Goal: Feedback & Contribution: Leave review/rating

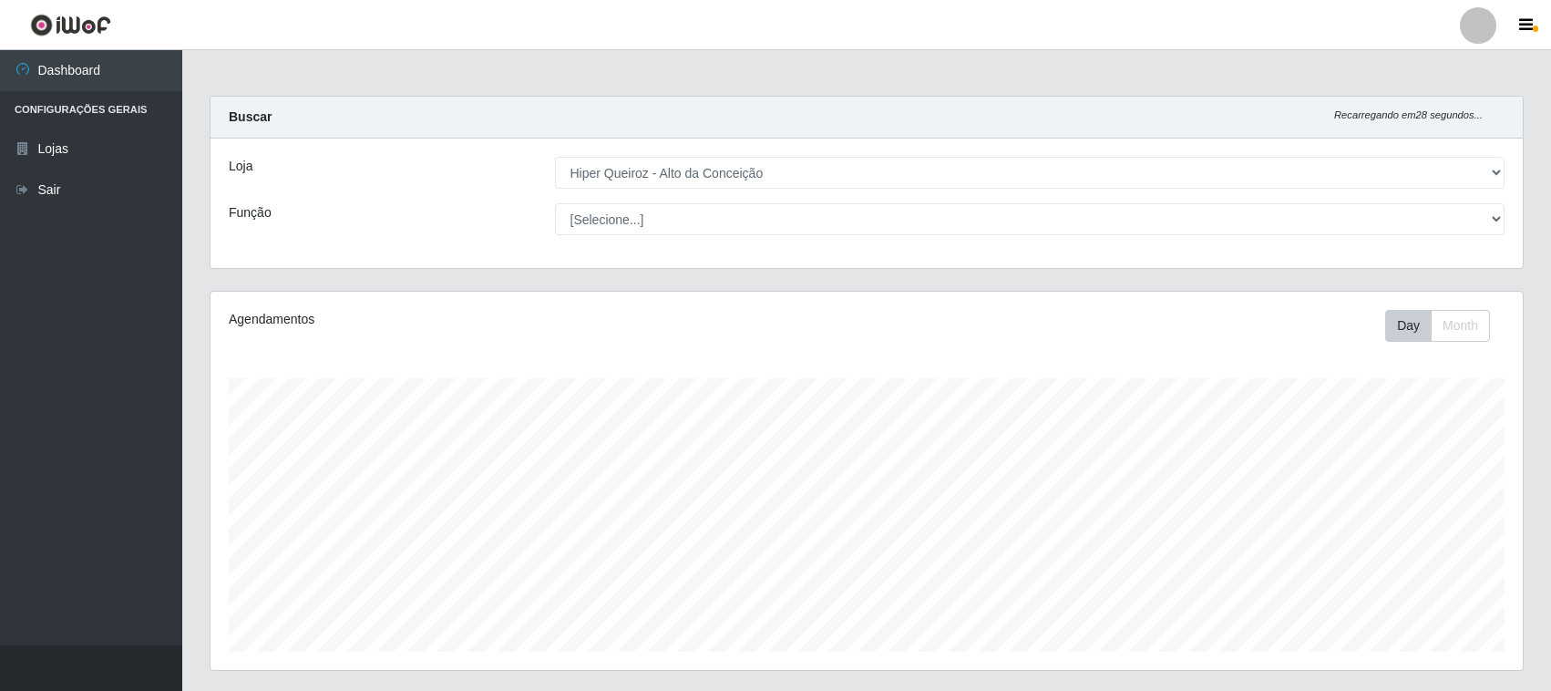
select select "515"
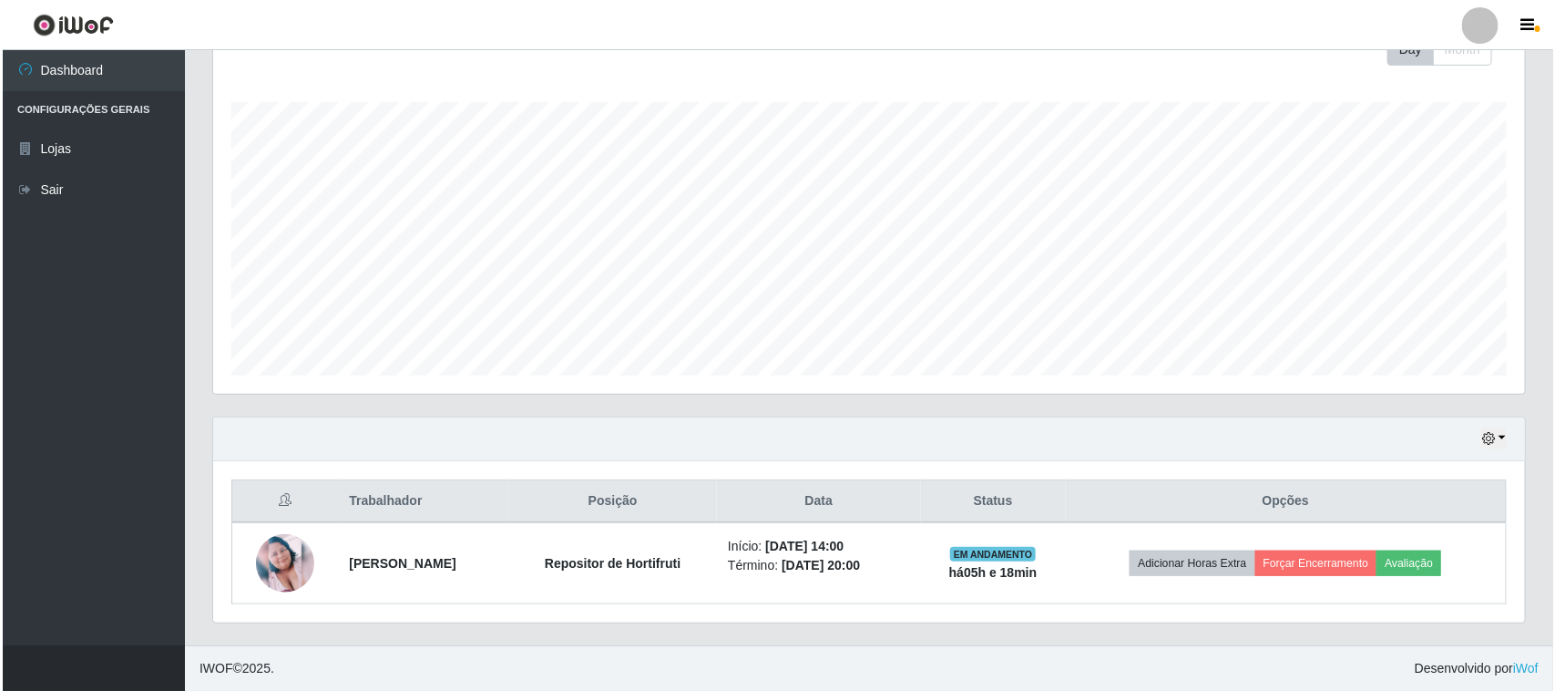
scroll to position [379, 1312]
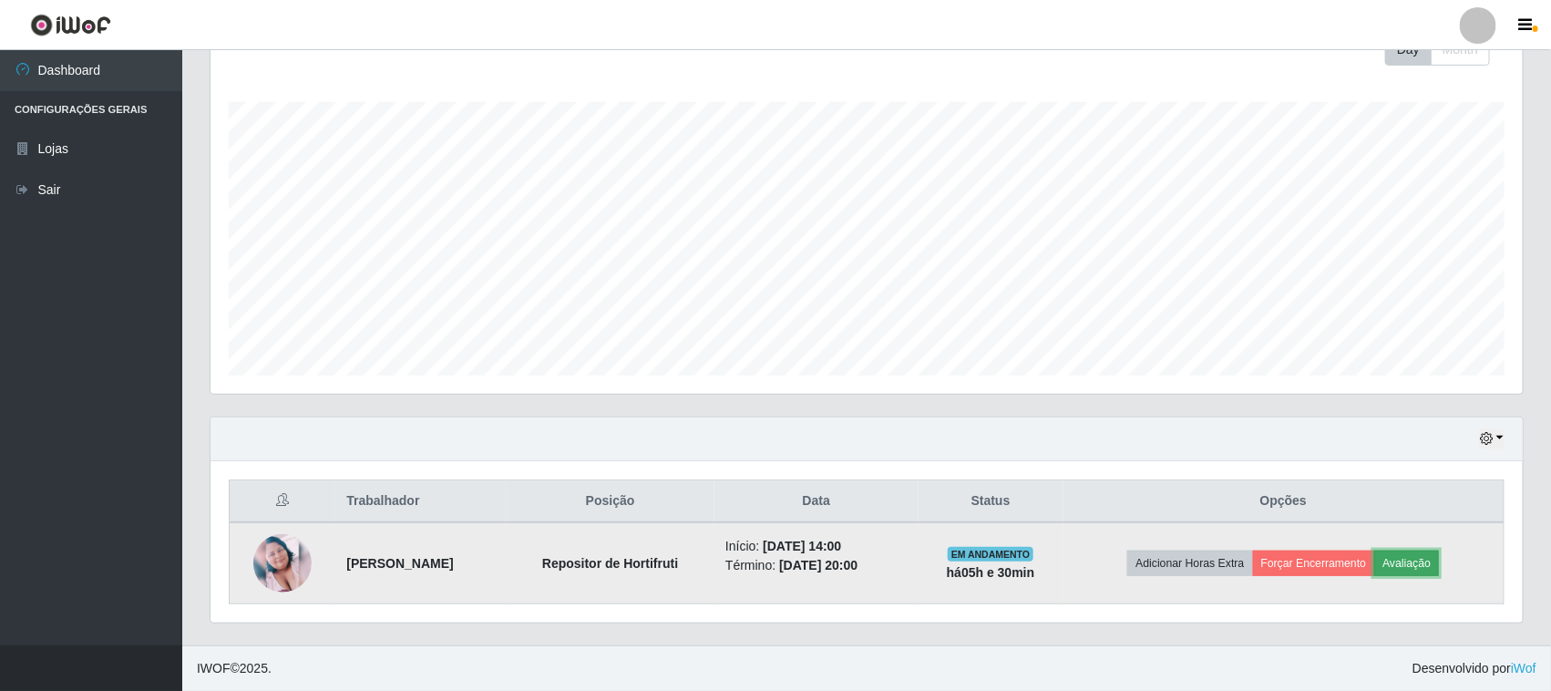
click at [1431, 571] on button "Avaliação" at bounding box center [1406, 563] width 65 height 26
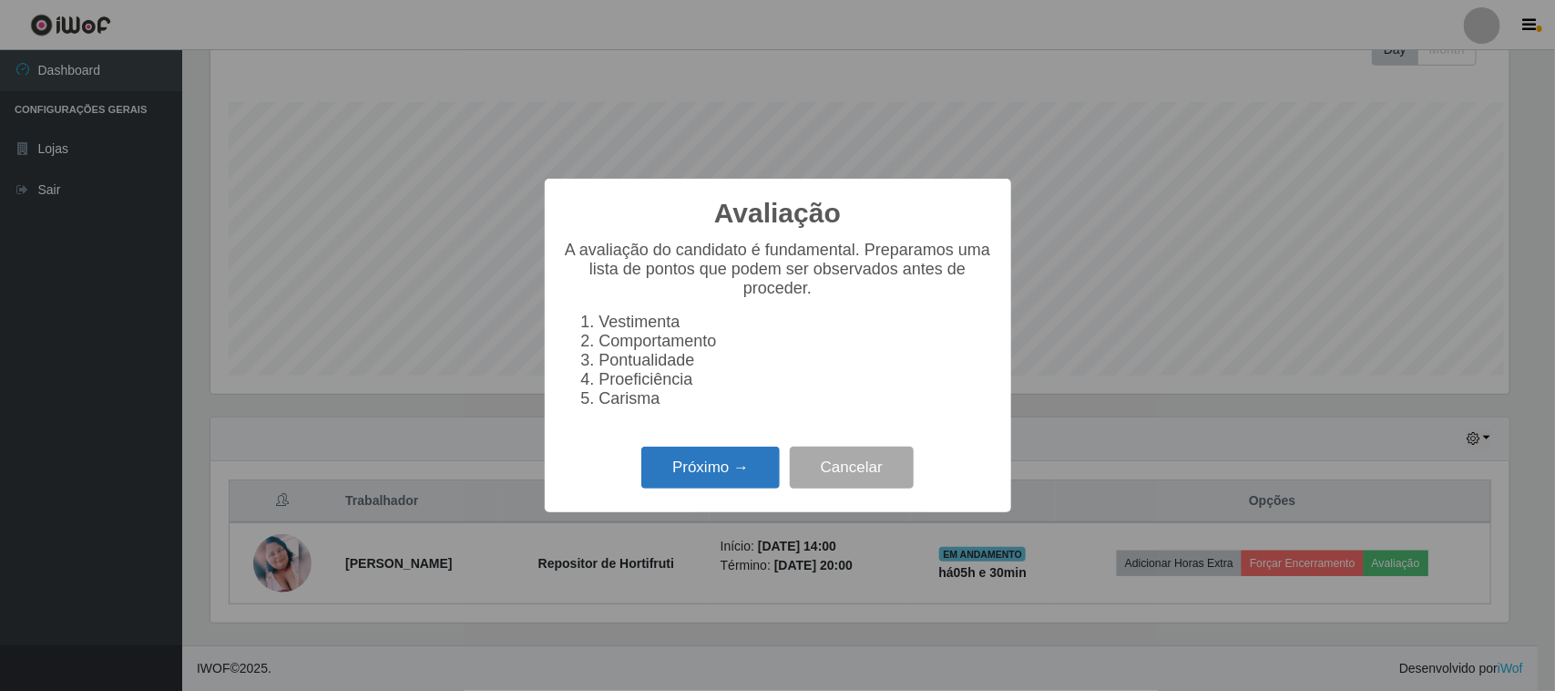
scroll to position [379, 1299]
click at [711, 480] on button "Próximo →" at bounding box center [710, 467] width 138 height 43
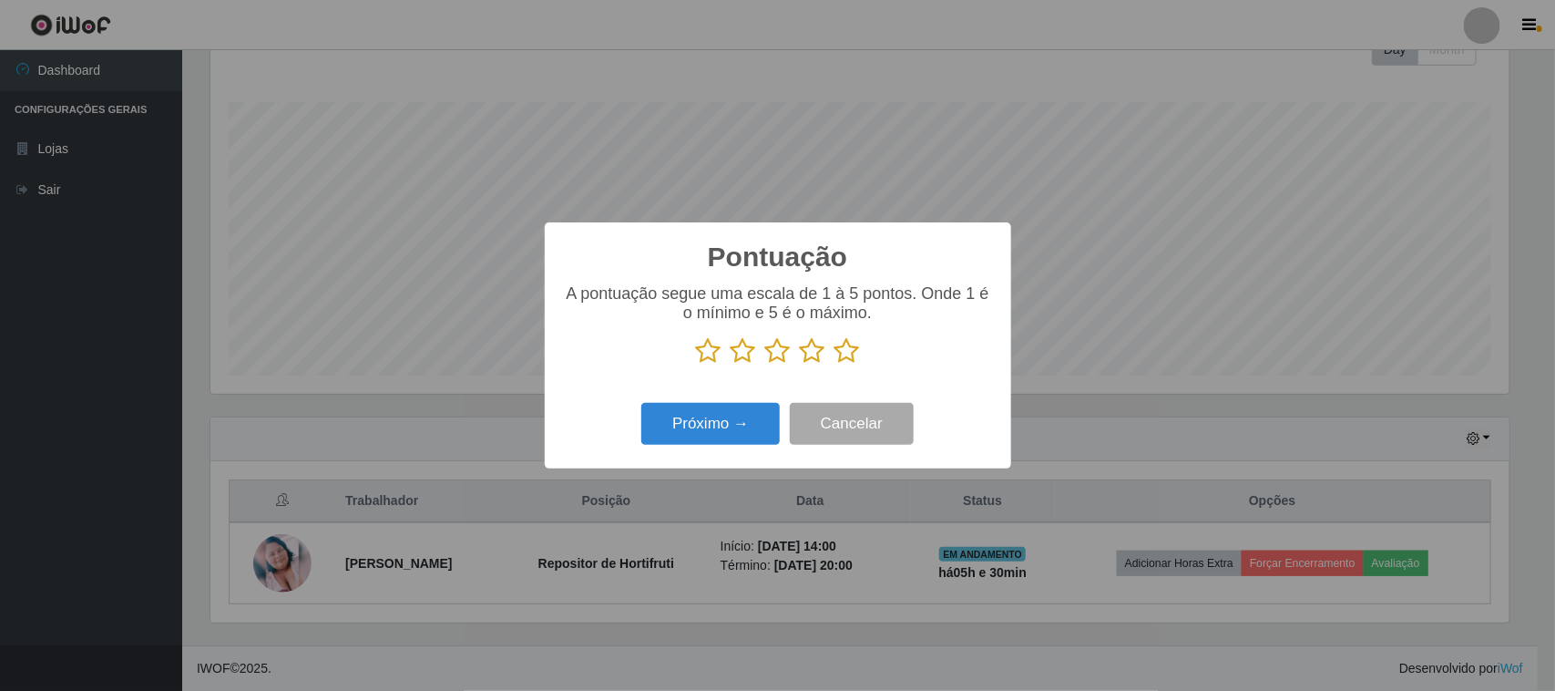
scroll to position [910757, 909835]
click at [708, 356] on icon at bounding box center [709, 350] width 26 height 27
click at [696, 364] on input "radio" at bounding box center [696, 364] width 0 height 0
drag, startPoint x: 765, startPoint y: 355, endPoint x: 775, endPoint y: 362, distance: 11.9
click at [770, 357] on icon at bounding box center [778, 350] width 26 height 27
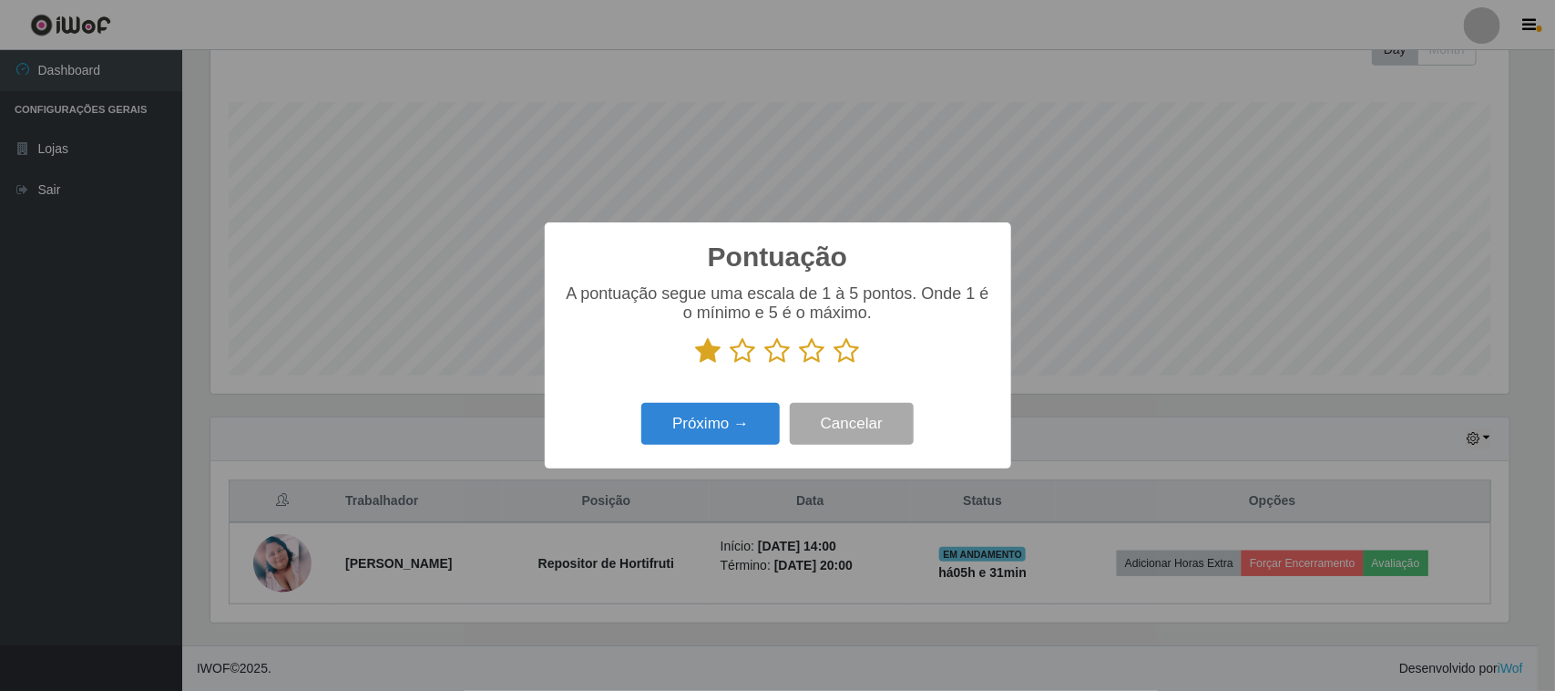
click at [765, 364] on input "radio" at bounding box center [765, 364] width 0 height 0
click at [768, 421] on button "Próximo →" at bounding box center [710, 424] width 138 height 43
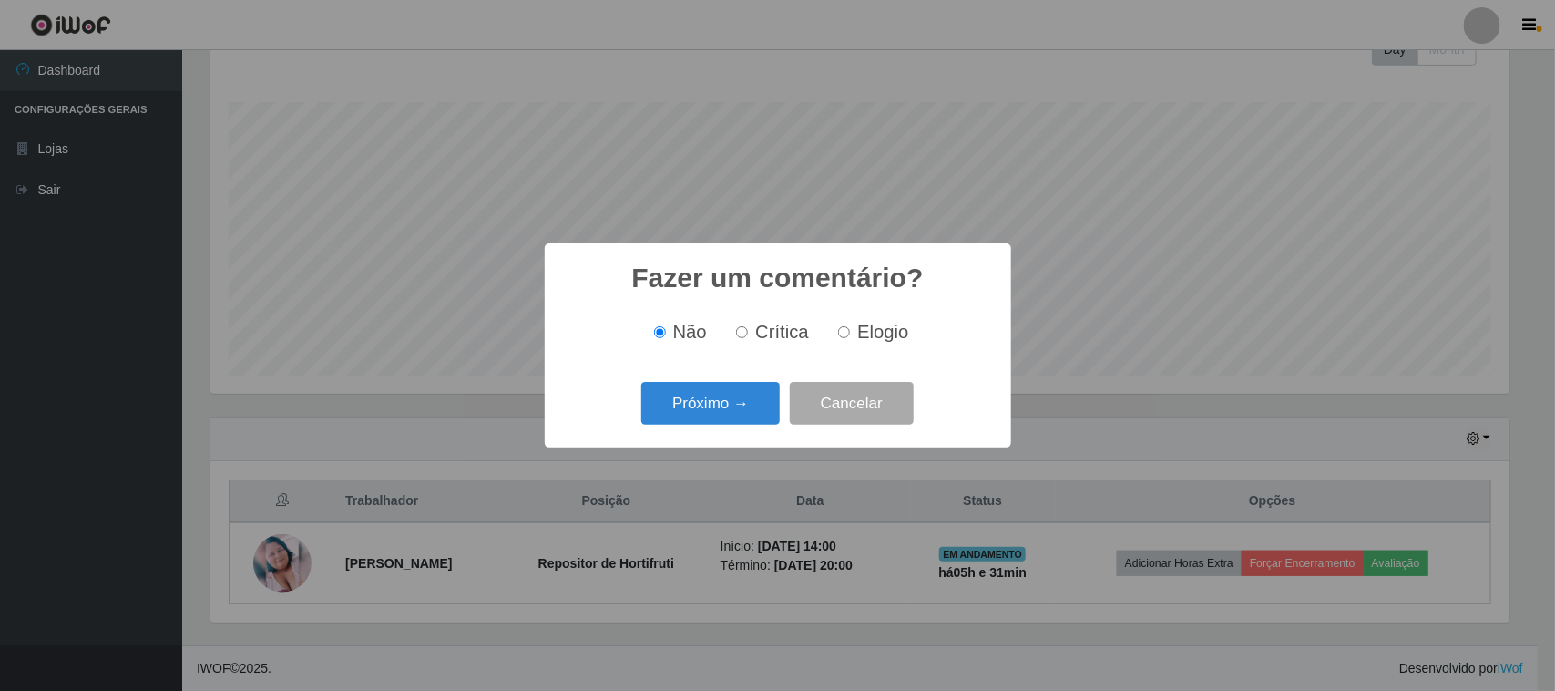
click at [744, 333] on input "Crítica" at bounding box center [742, 332] width 12 height 12
radio input "true"
click at [733, 406] on button "Próximo →" at bounding box center [710, 403] width 138 height 43
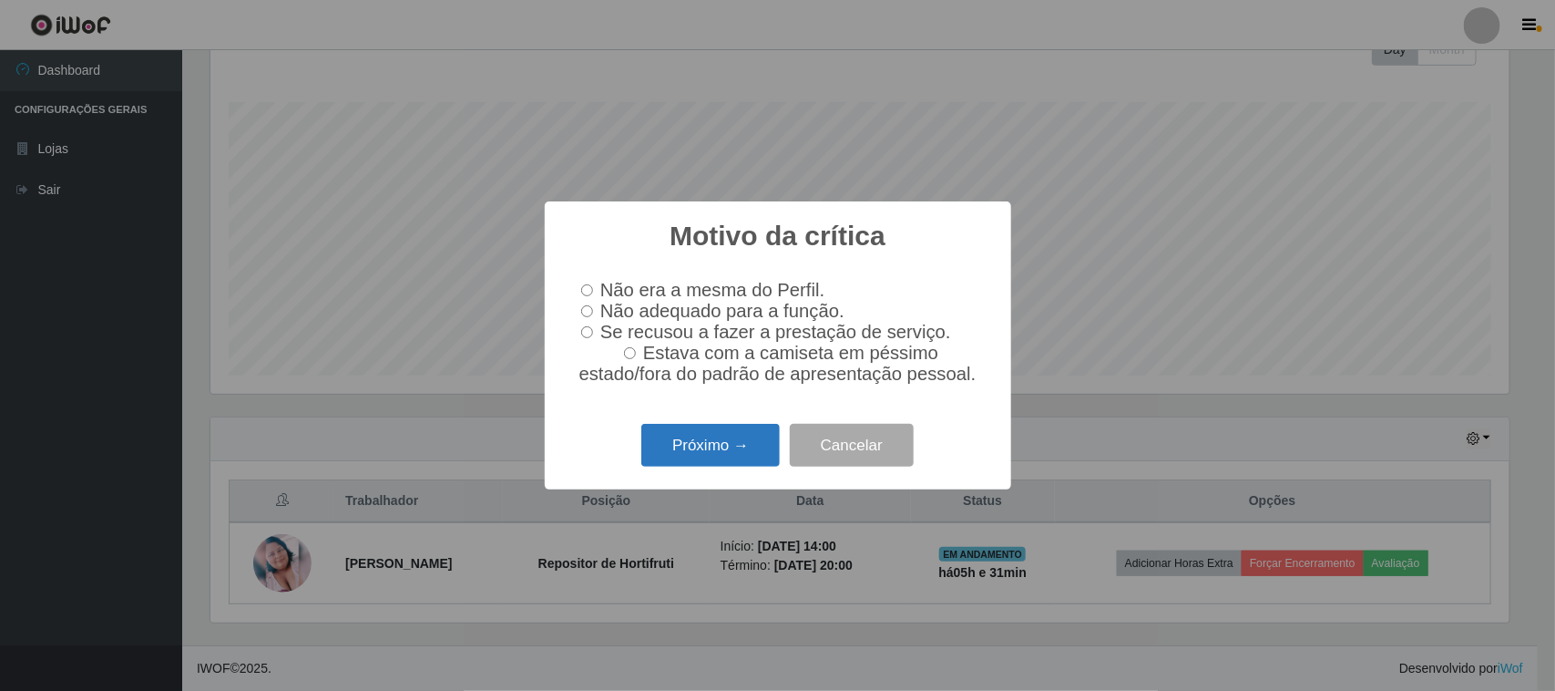
click at [722, 452] on button "Próximo →" at bounding box center [710, 445] width 138 height 43
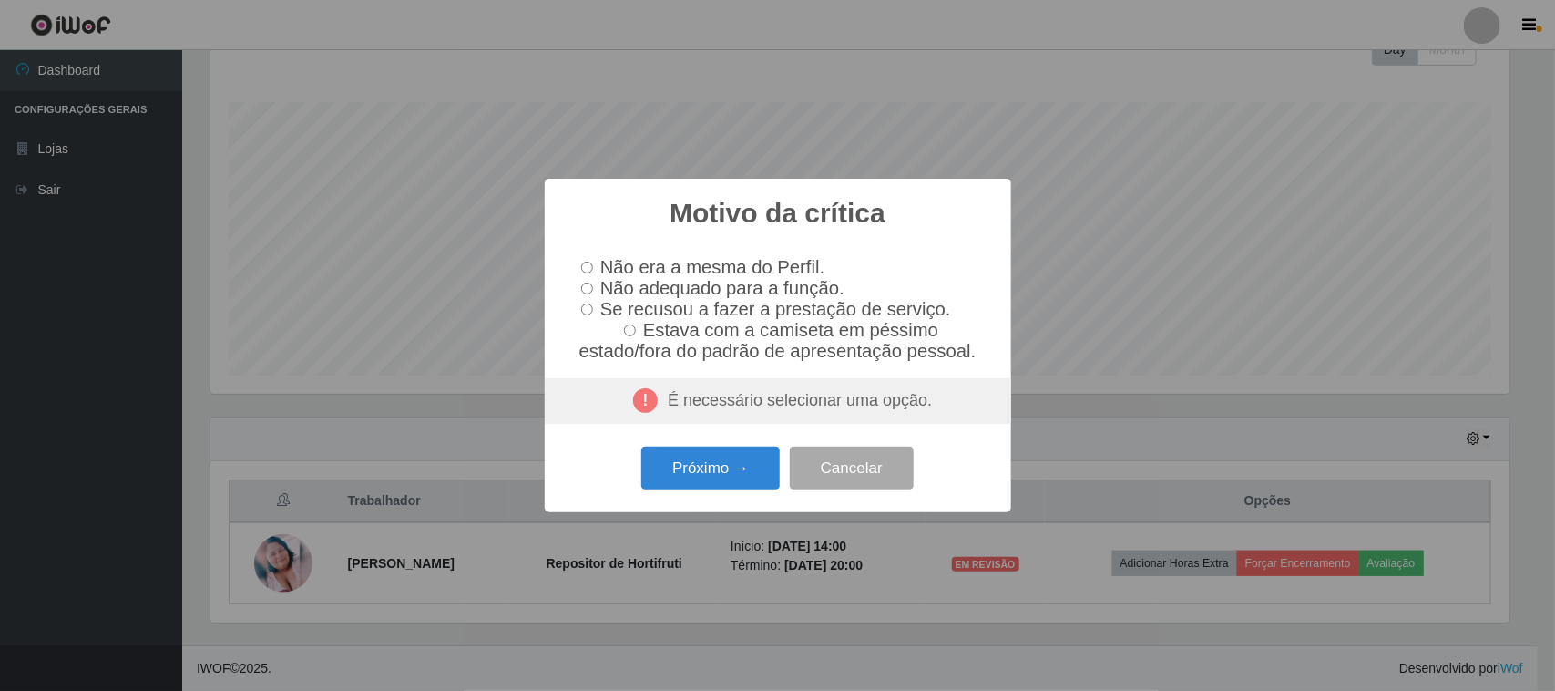
click at [595, 266] on label "Não era a mesma do Perfil." at bounding box center [699, 267] width 251 height 21
click at [593, 266] on input "Não era a mesma do Perfil." at bounding box center [587, 267] width 12 height 12
radio input "true"
click at [586, 284] on input "Não adequado para a função." at bounding box center [587, 288] width 12 height 12
radio input "true"
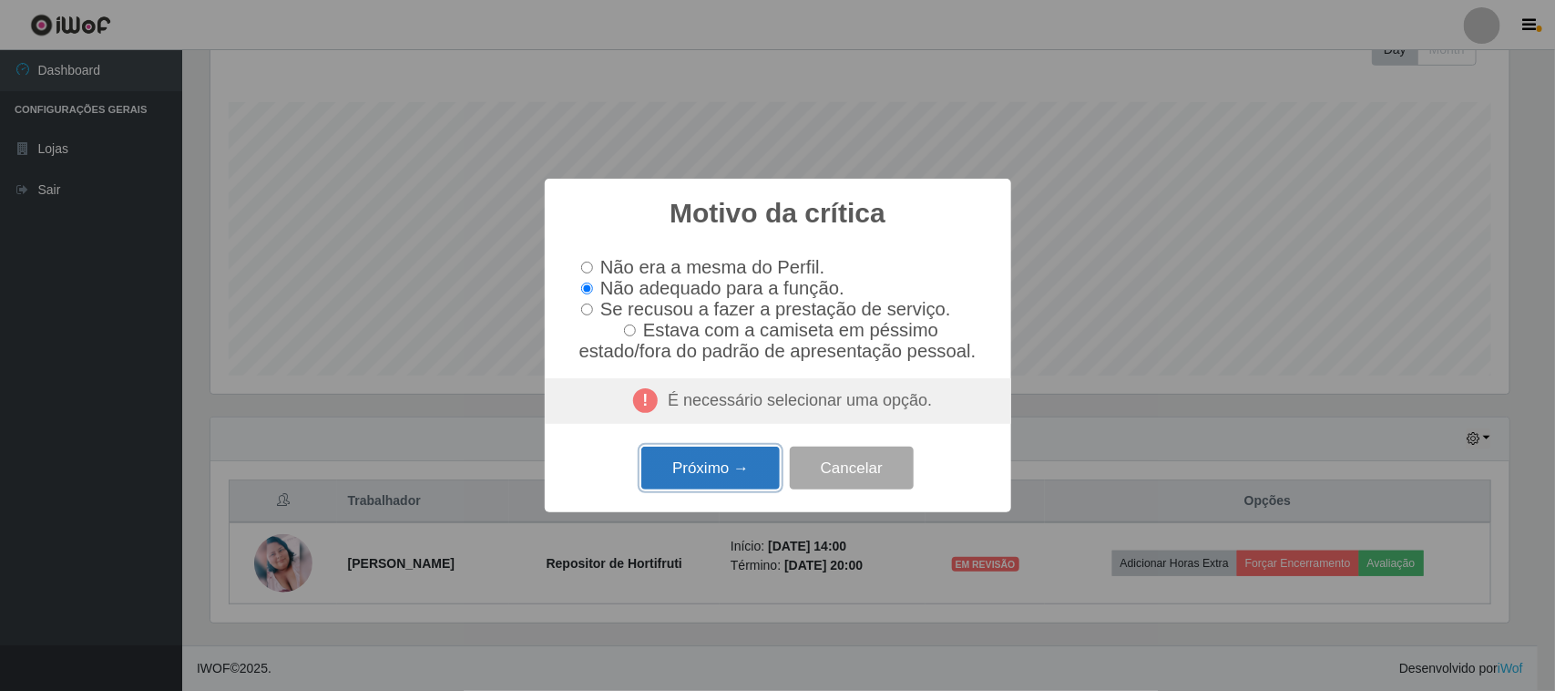
click at [712, 469] on button "Próximo →" at bounding box center [710, 467] width 138 height 43
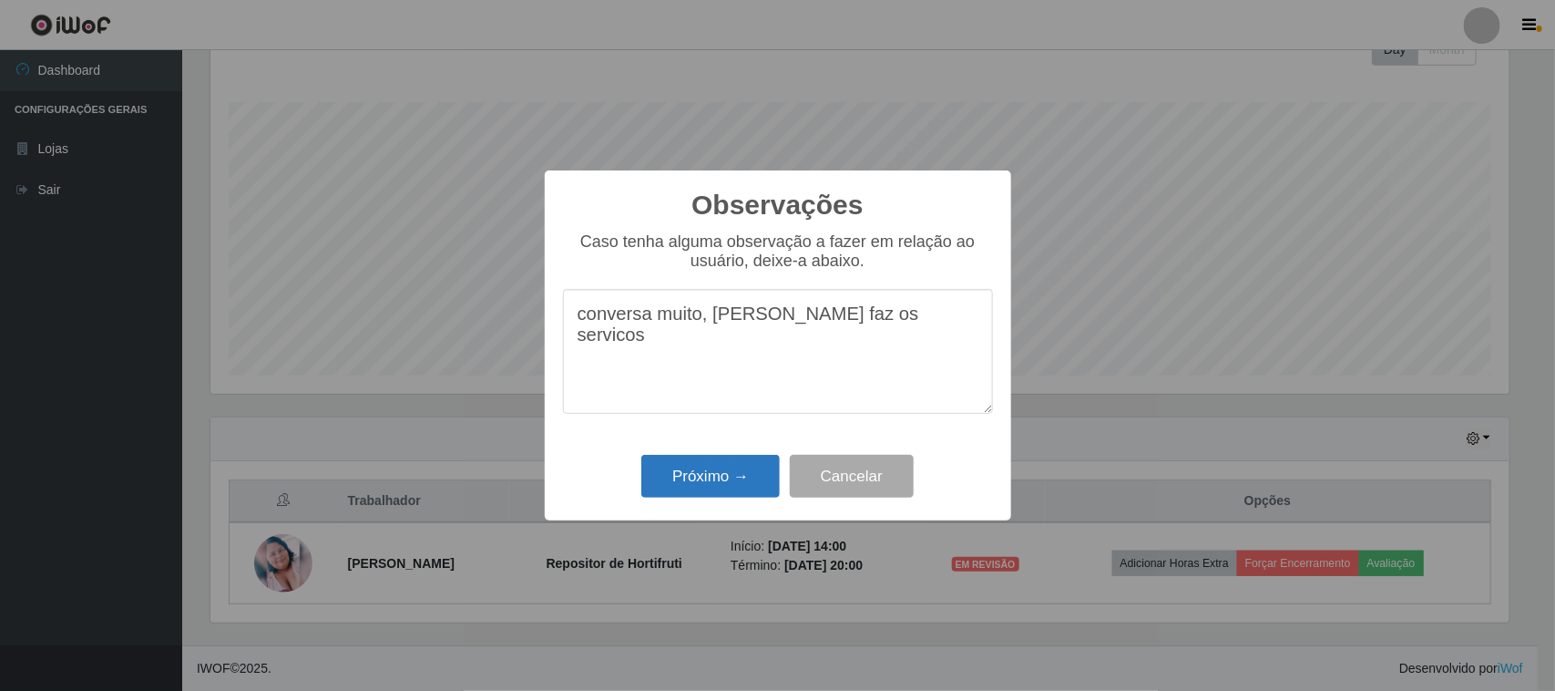
type textarea "conversa muito, [PERSON_NAME] faz os servicos"
click at [740, 481] on button "Próximo →" at bounding box center [710, 476] width 138 height 43
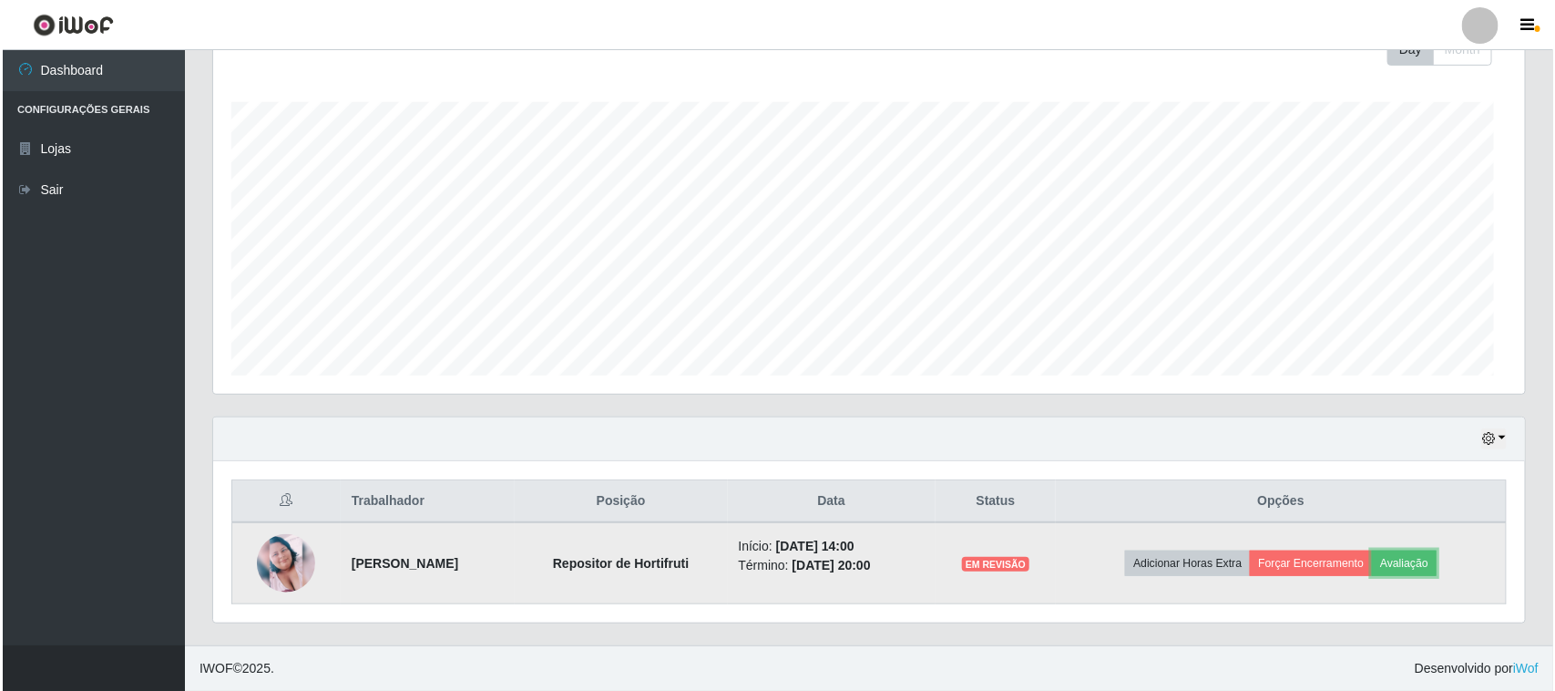
scroll to position [379, 1312]
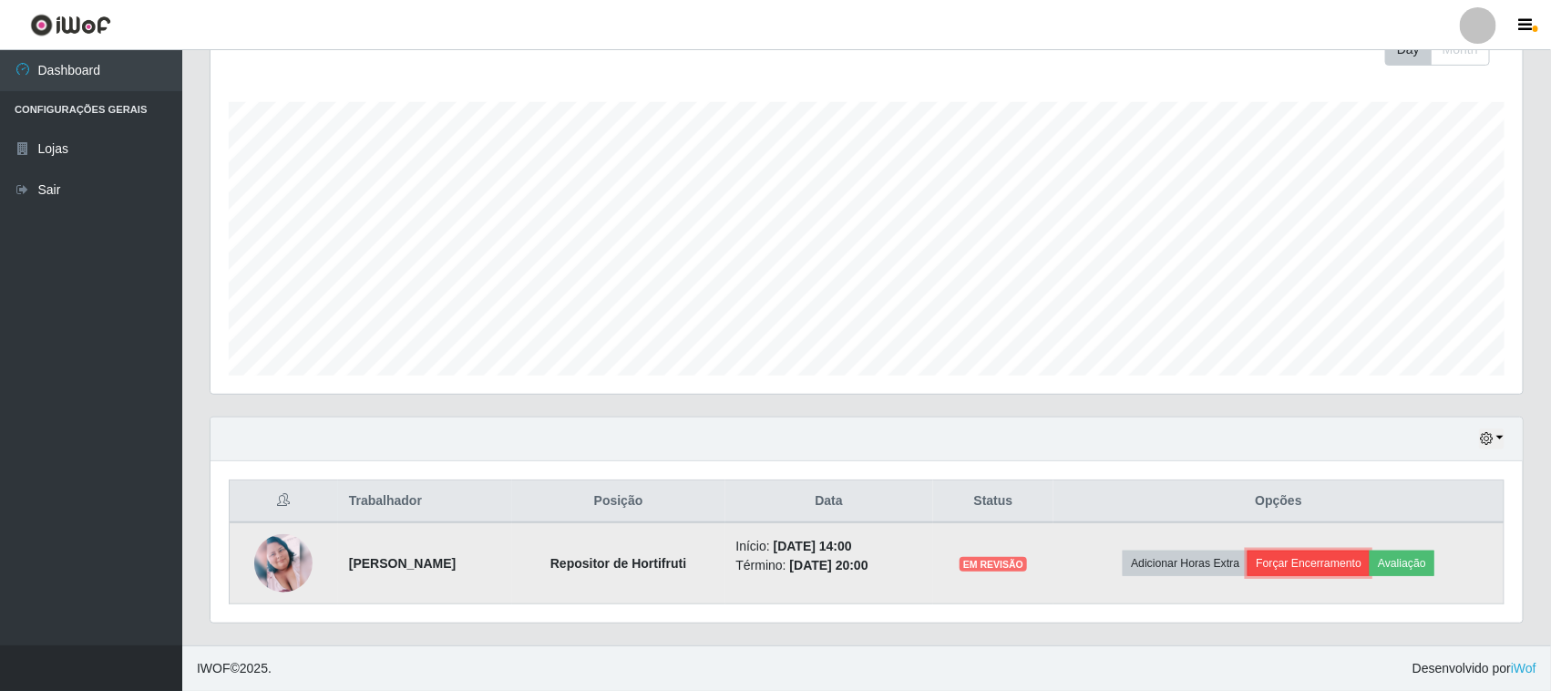
click at [1336, 557] on button "Forçar Encerramento" at bounding box center [1308, 563] width 122 height 26
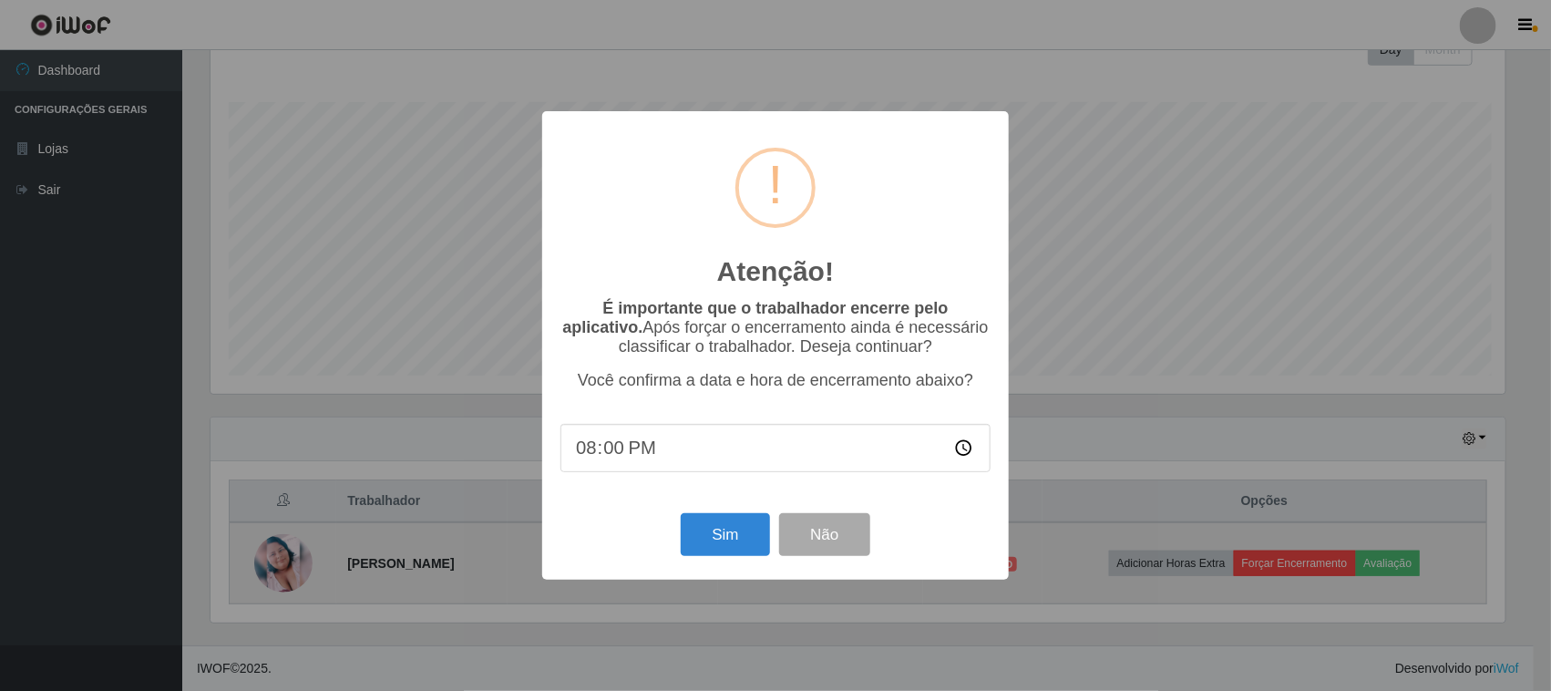
scroll to position [379, 1299]
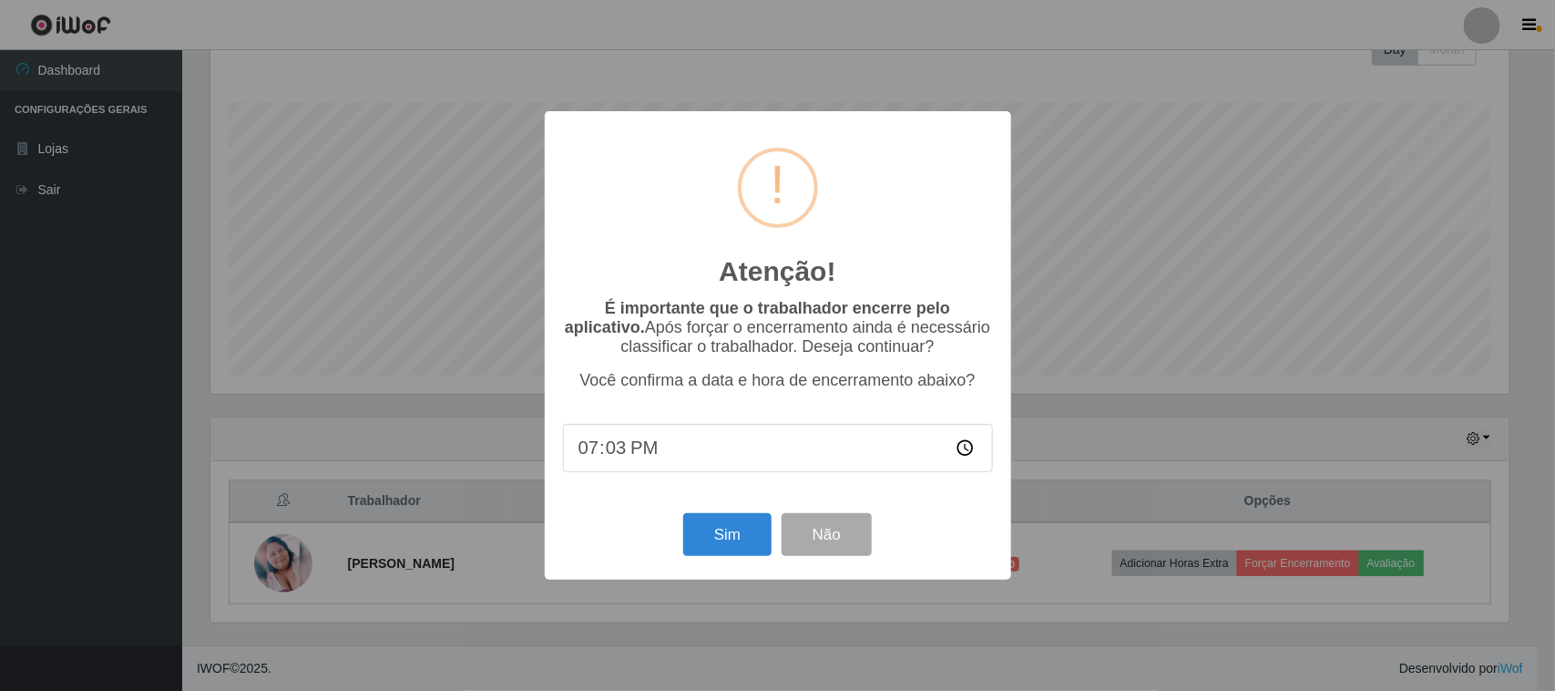
type input "19:32"
click at [718, 531] on button "Sim" at bounding box center [727, 534] width 88 height 43
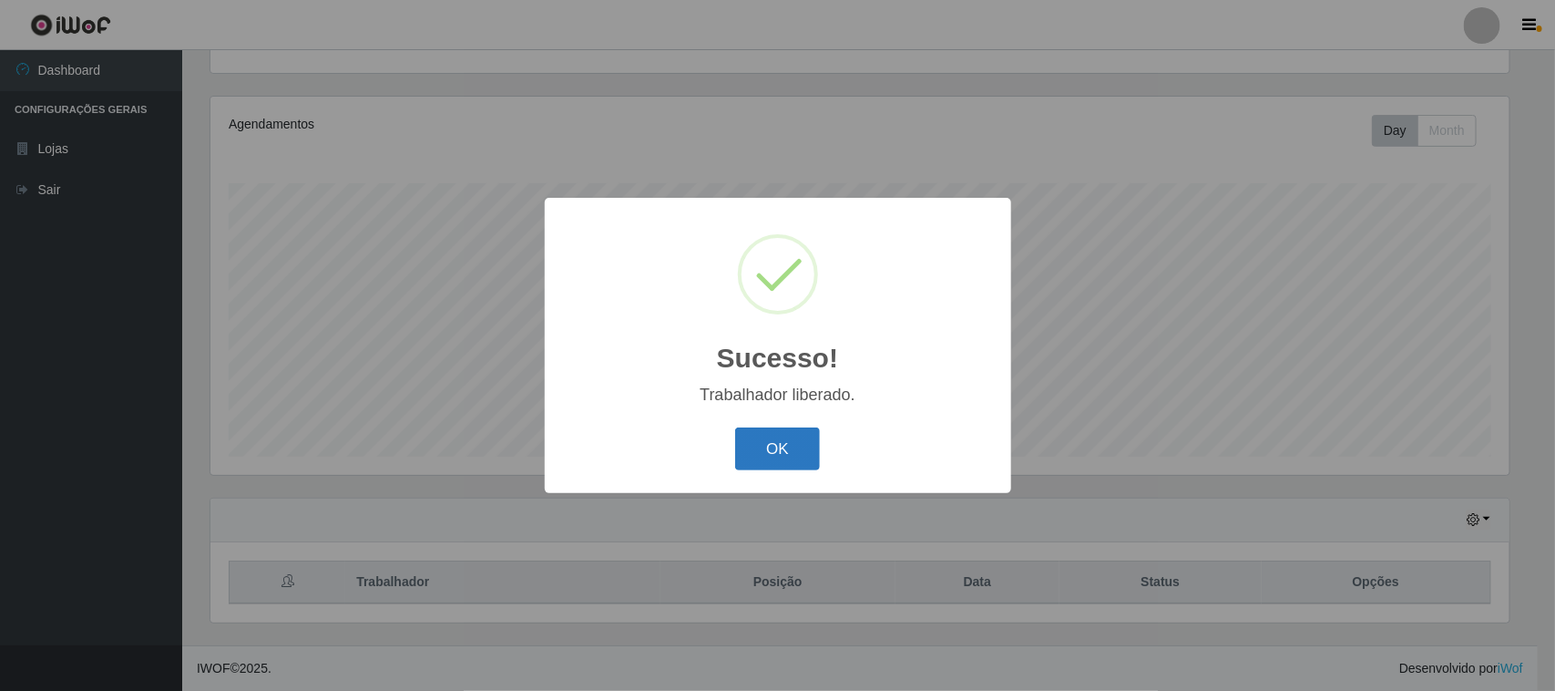
click at [788, 440] on button "OK" at bounding box center [777, 448] width 85 height 43
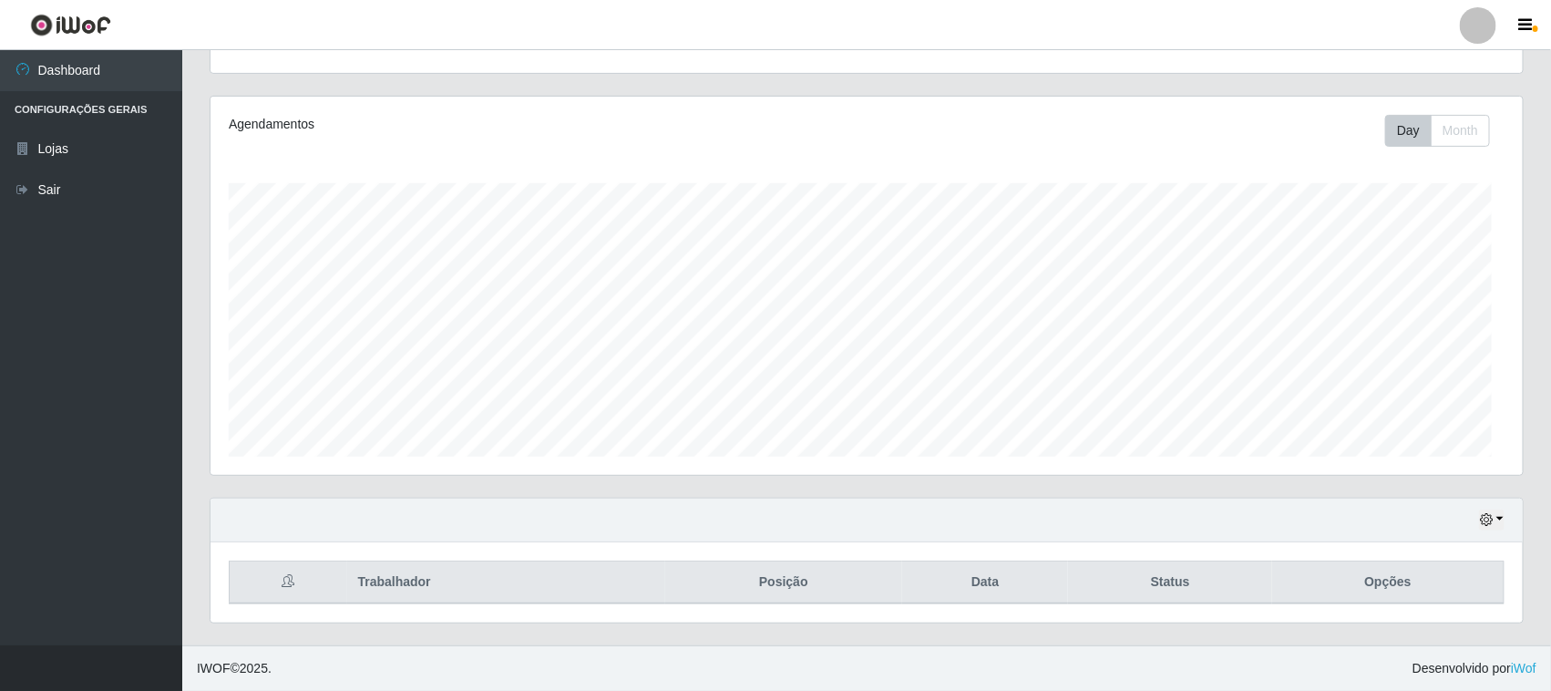
scroll to position [379, 1312]
